Goal: Task Accomplishment & Management: Manage account settings

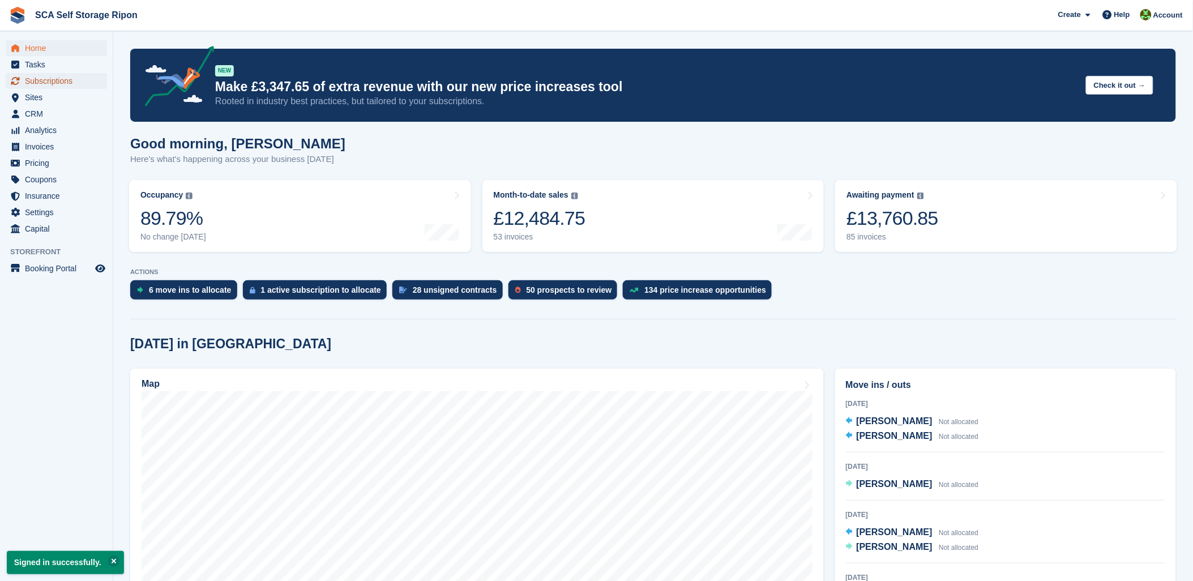
click at [61, 74] on span "Subscriptions" at bounding box center [59, 81] width 68 height 16
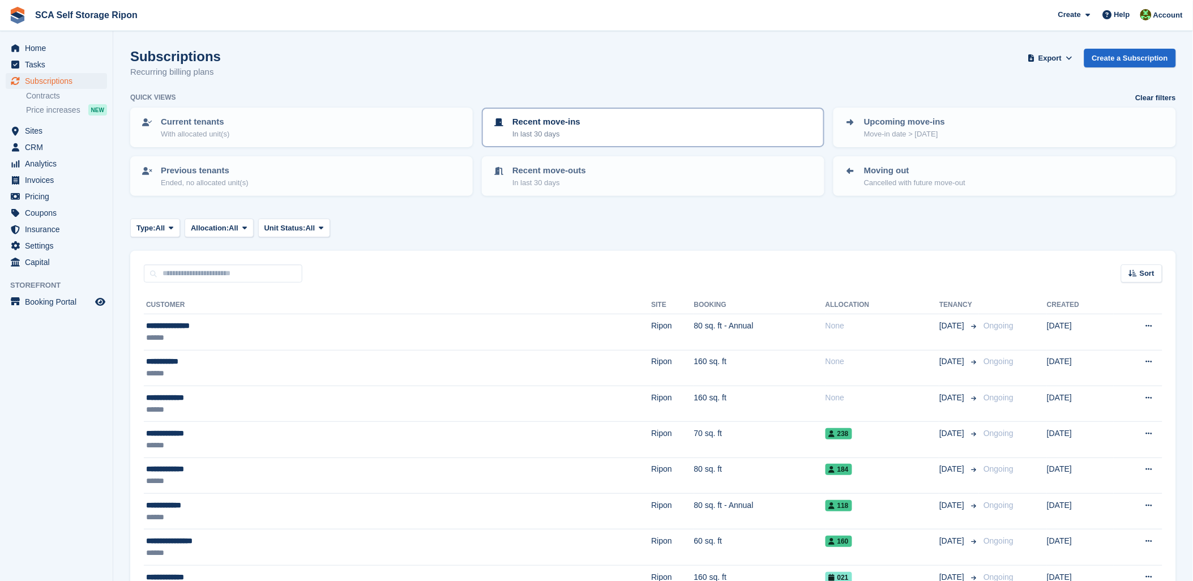
drag, startPoint x: 405, startPoint y: 89, endPoint x: 647, endPoint y: 118, distance: 244.0
click at [415, 88] on div "Subscriptions Recurring billing plans Export Export Subscriptions Export a CSV …" at bounding box center [652, 71] width 1045 height 44
click at [298, 222] on span "Unit Status:" at bounding box center [284, 227] width 41 height 11
click at [301, 274] on link "Occupied" at bounding box center [312, 275] width 98 height 20
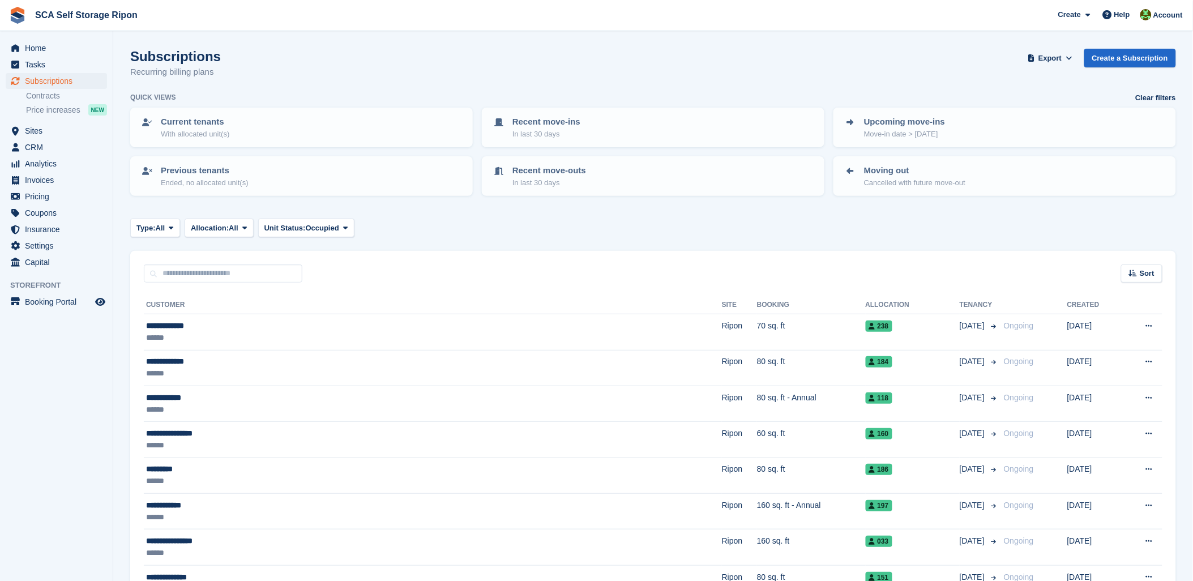
click at [1060, 49] on button "Export" at bounding box center [1050, 58] width 50 height 19
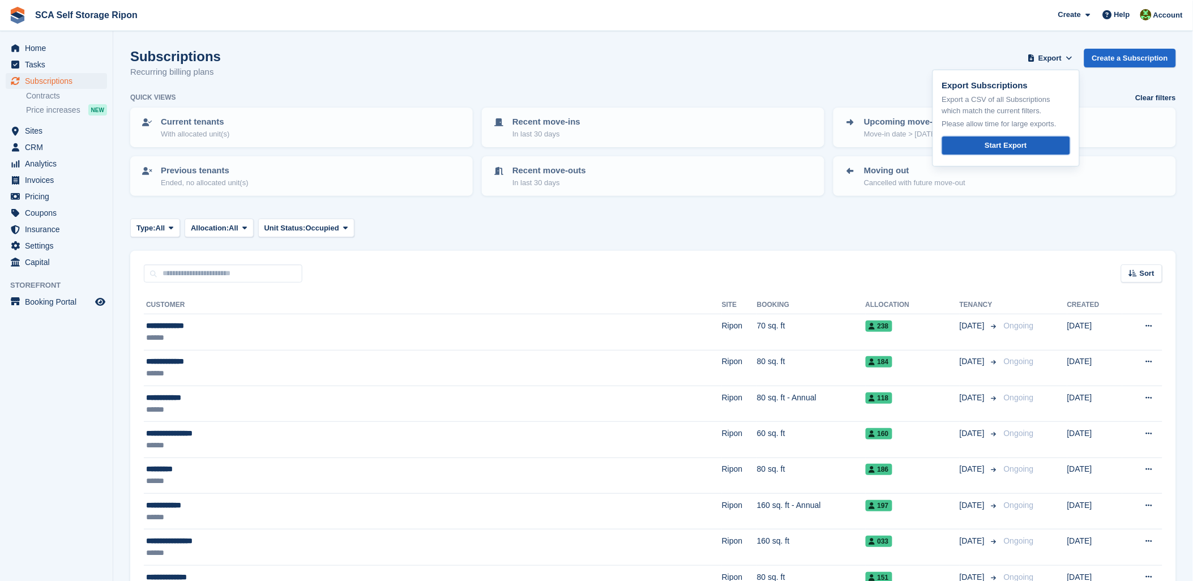
click at [1004, 144] on div "Start Export" at bounding box center [1005, 145] width 42 height 11
drag, startPoint x: 723, startPoint y: 62, endPoint x: 706, endPoint y: 62, distance: 17.0
click at [721, 62] on div "Subscriptions Recurring billing plans Export Export Subscriptions Export a CSV …" at bounding box center [652, 71] width 1045 height 44
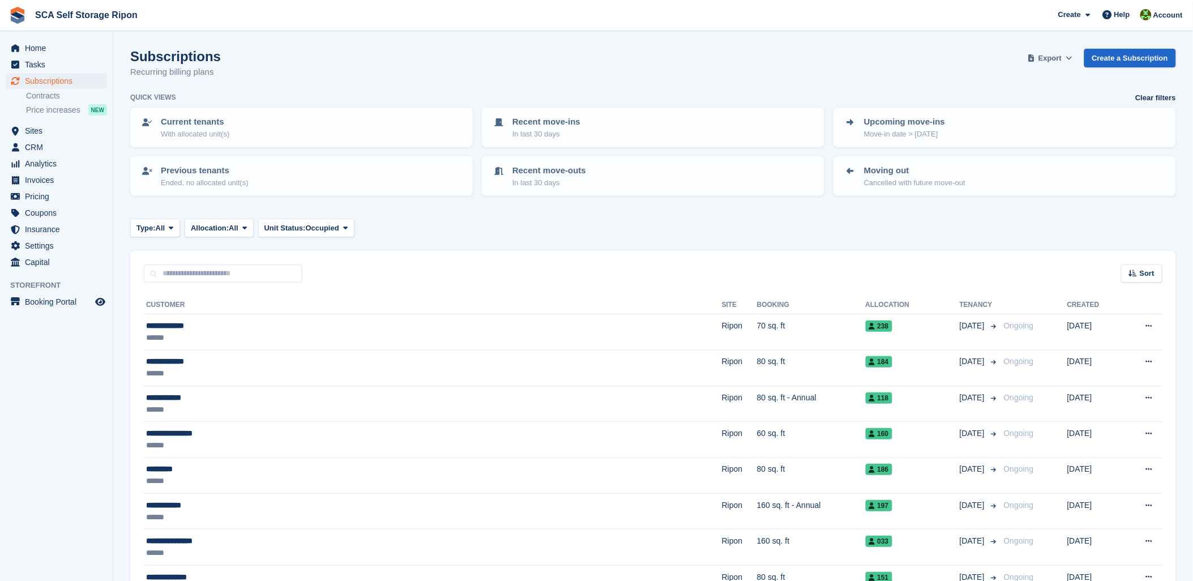
click at [1060, 55] on span "Export" at bounding box center [1049, 58] width 23 height 11
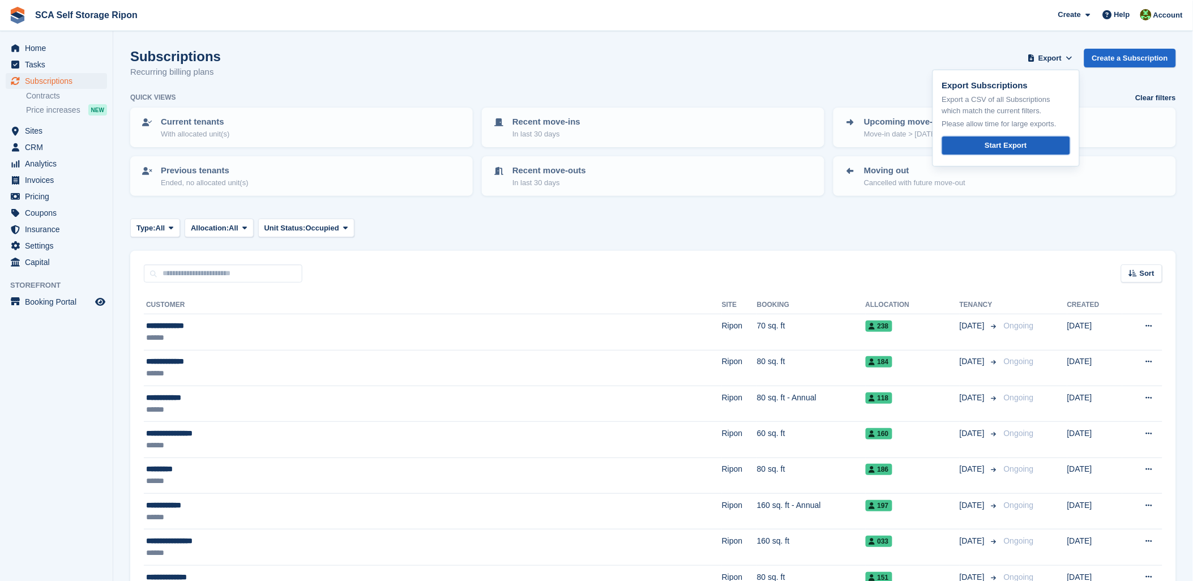
click at [994, 145] on div "Start Export" at bounding box center [1005, 145] width 42 height 11
click at [655, 59] on div "Subscriptions Recurring billing plans Export Export Subscriptions Export a CSV …" at bounding box center [652, 71] width 1045 height 44
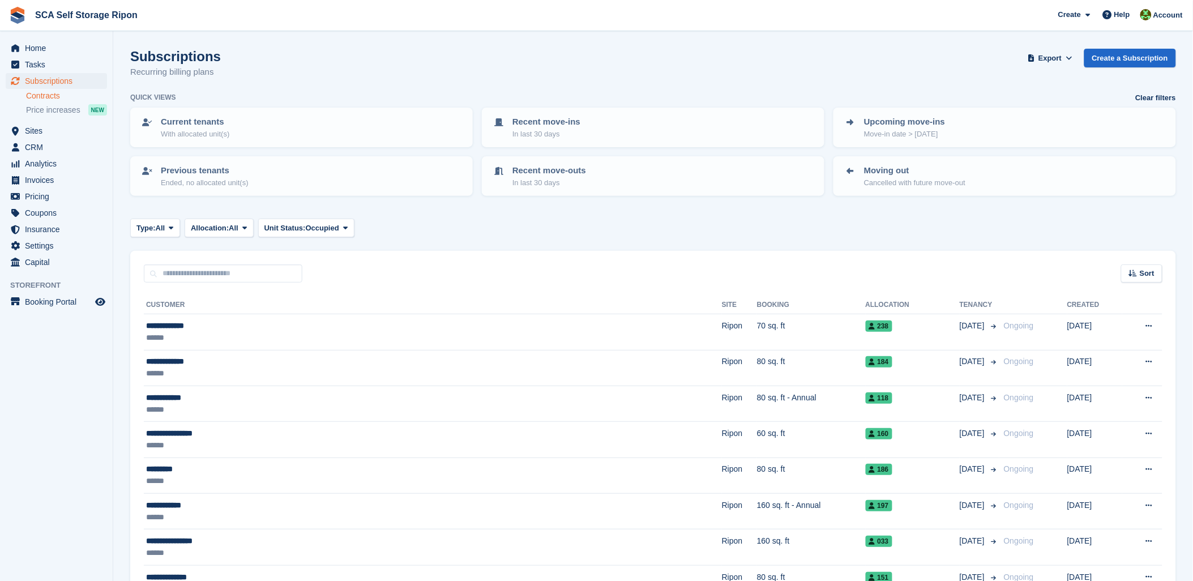
click at [62, 91] on link "Contracts" at bounding box center [66, 96] width 81 height 11
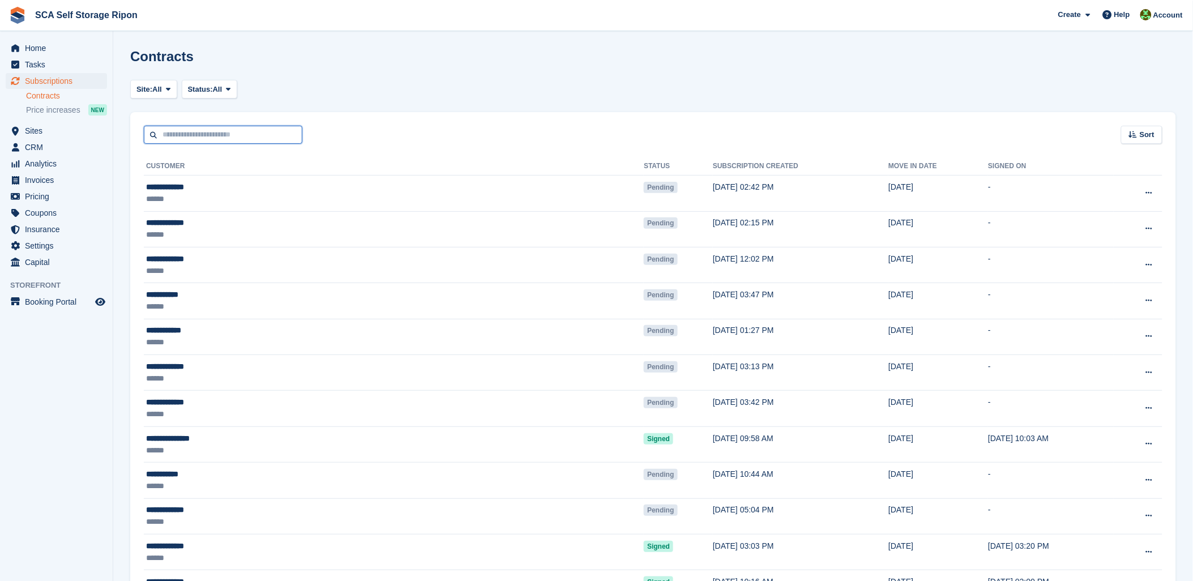
click at [157, 128] on input "text" at bounding box center [223, 135] width 158 height 19
type input "****"
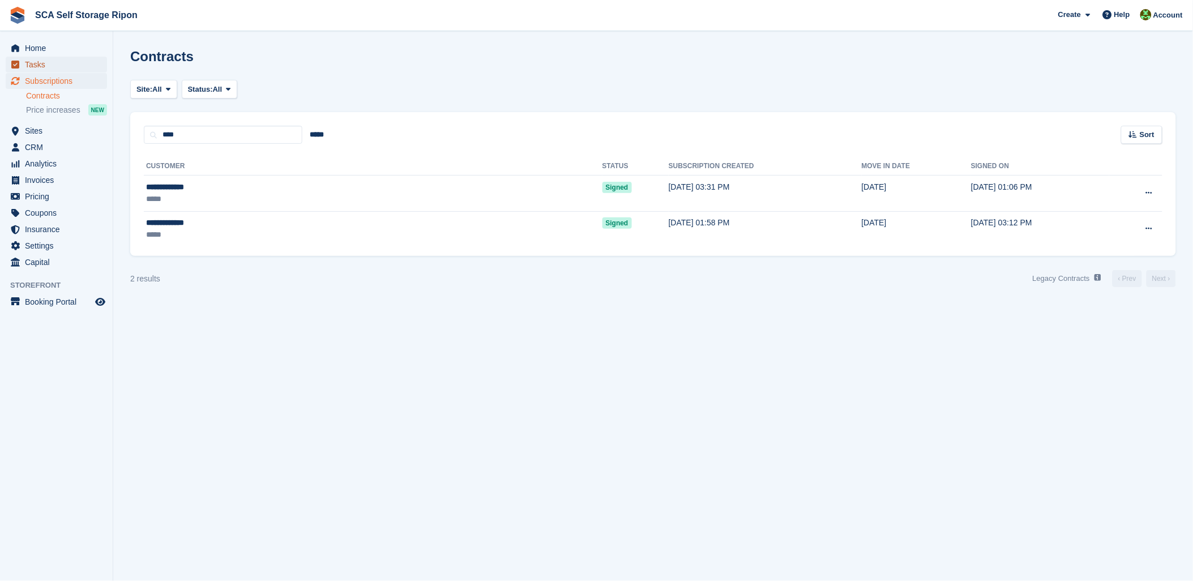
click at [48, 71] on span "Tasks" at bounding box center [59, 65] width 68 height 16
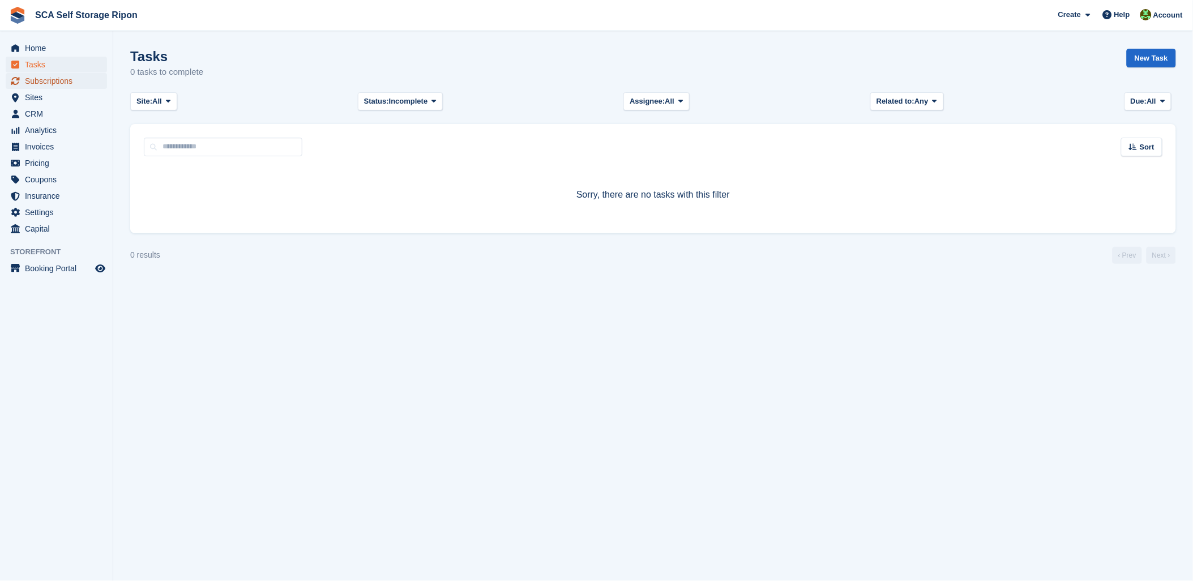
click at [46, 76] on span "Subscriptions" at bounding box center [59, 81] width 68 height 16
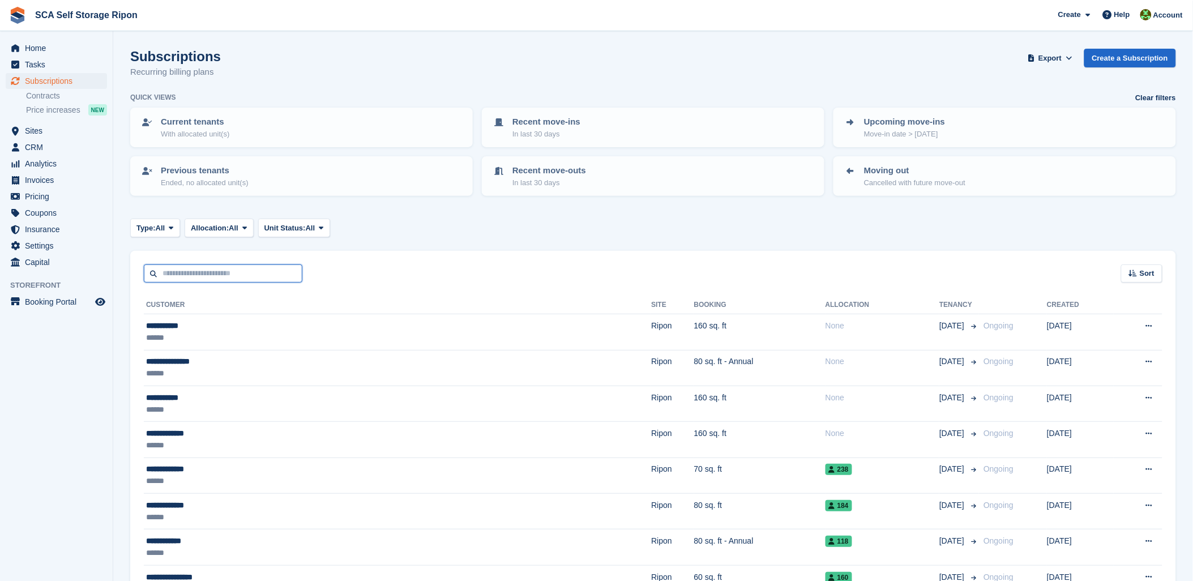
click at [187, 272] on input "text" at bounding box center [223, 273] width 158 height 19
drag, startPoint x: 449, startPoint y: 246, endPoint x: 579, endPoint y: 221, distance: 132.0
click at [1139, 20] on div "Create Subscription Invoice Contact Deal Discount Page Help Chat Support Submit…" at bounding box center [1120, 16] width 135 height 20
click at [1147, 23] on div at bounding box center [1145, 16] width 11 height 15
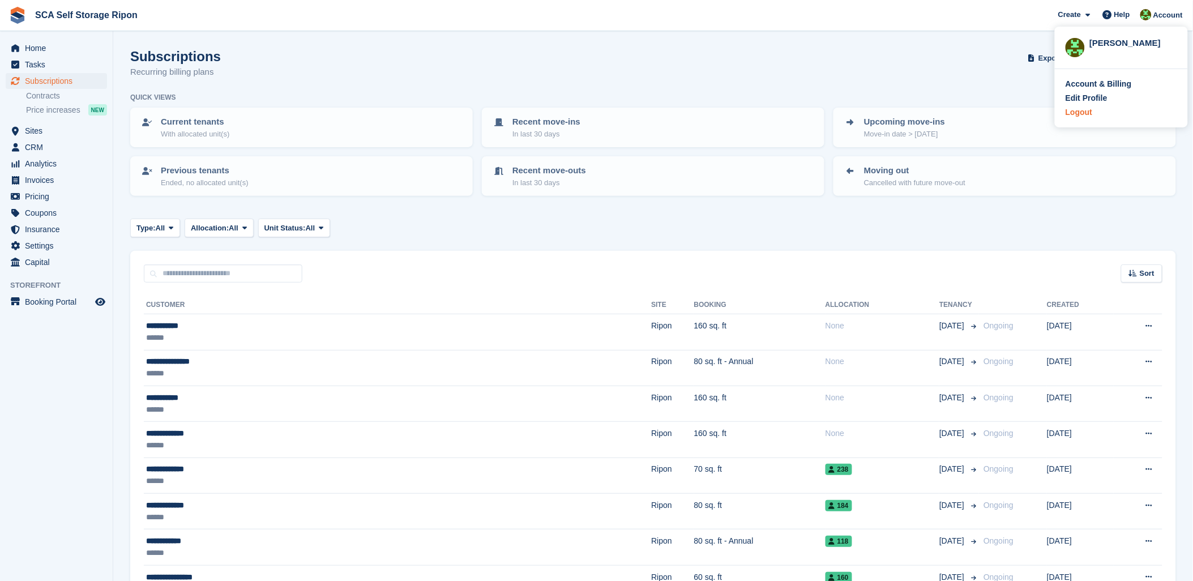
click at [1078, 112] on div "Logout" at bounding box center [1078, 112] width 27 height 12
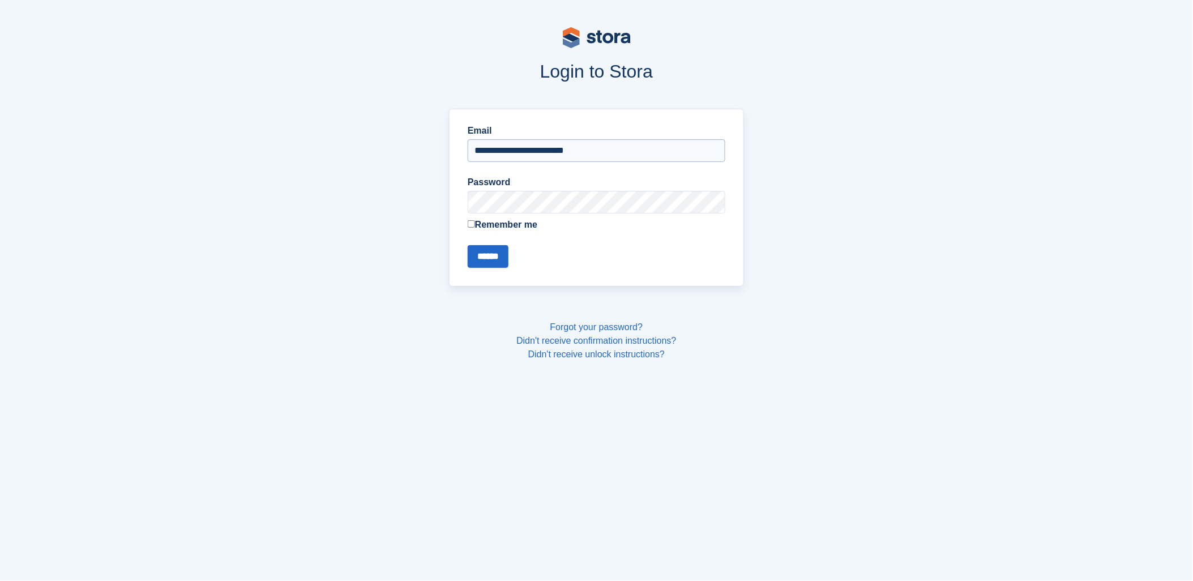
click at [501, 157] on input "**********" at bounding box center [597, 150] width 258 height 23
type input "**********"
click at [480, 251] on input "******" at bounding box center [488, 256] width 41 height 23
